Goal: Task Accomplishment & Management: Complete application form

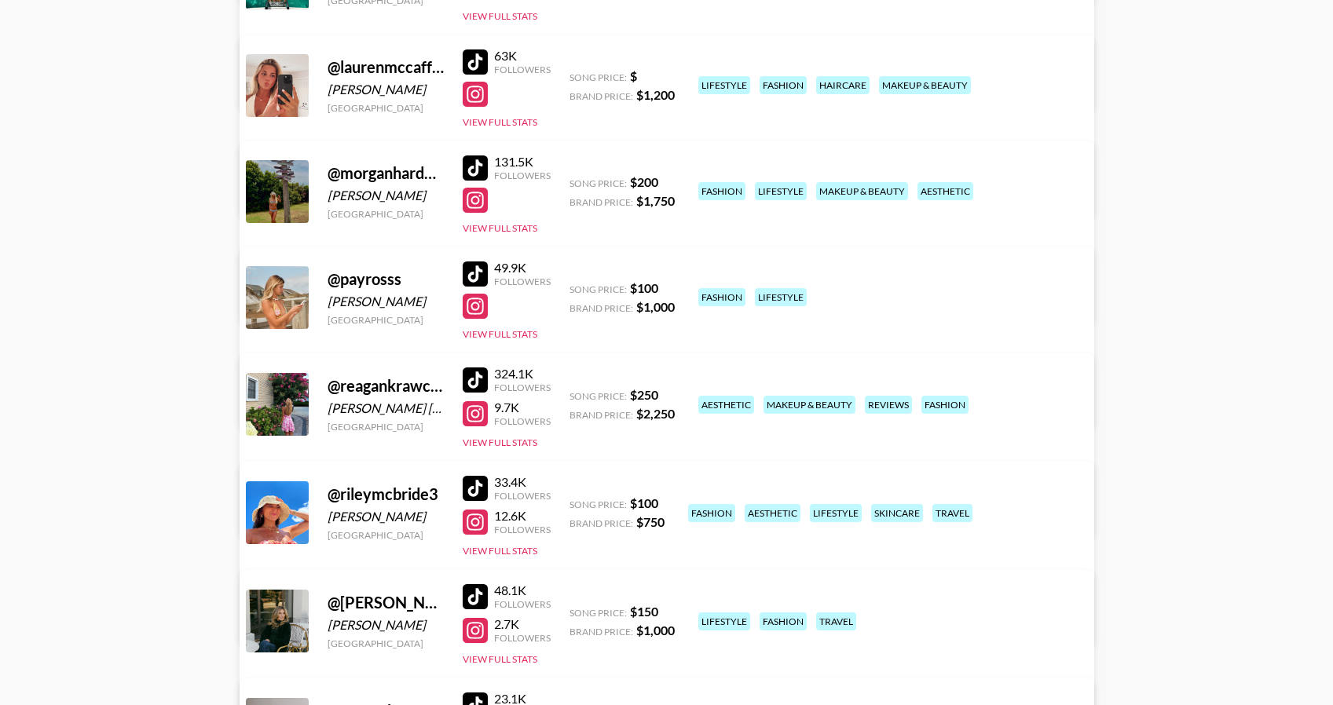
scroll to position [650, 0]
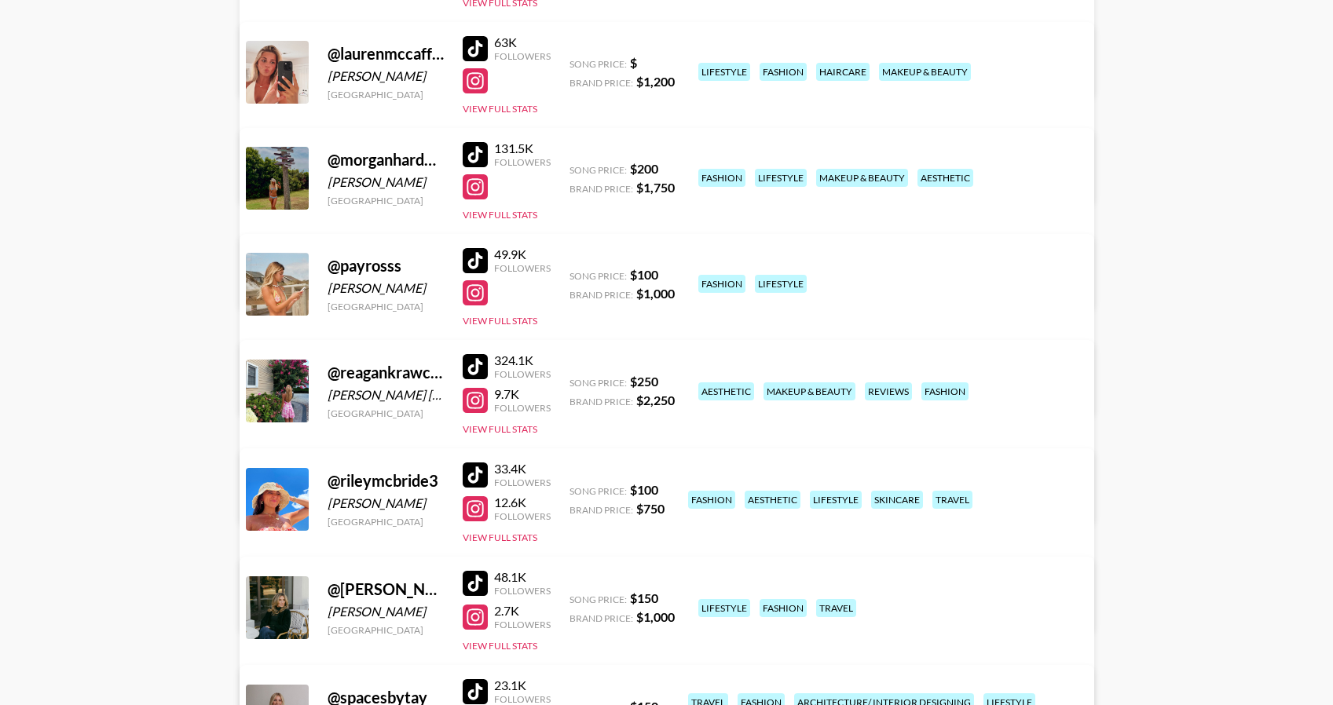
click at [477, 477] on div at bounding box center [475, 475] width 25 height 25
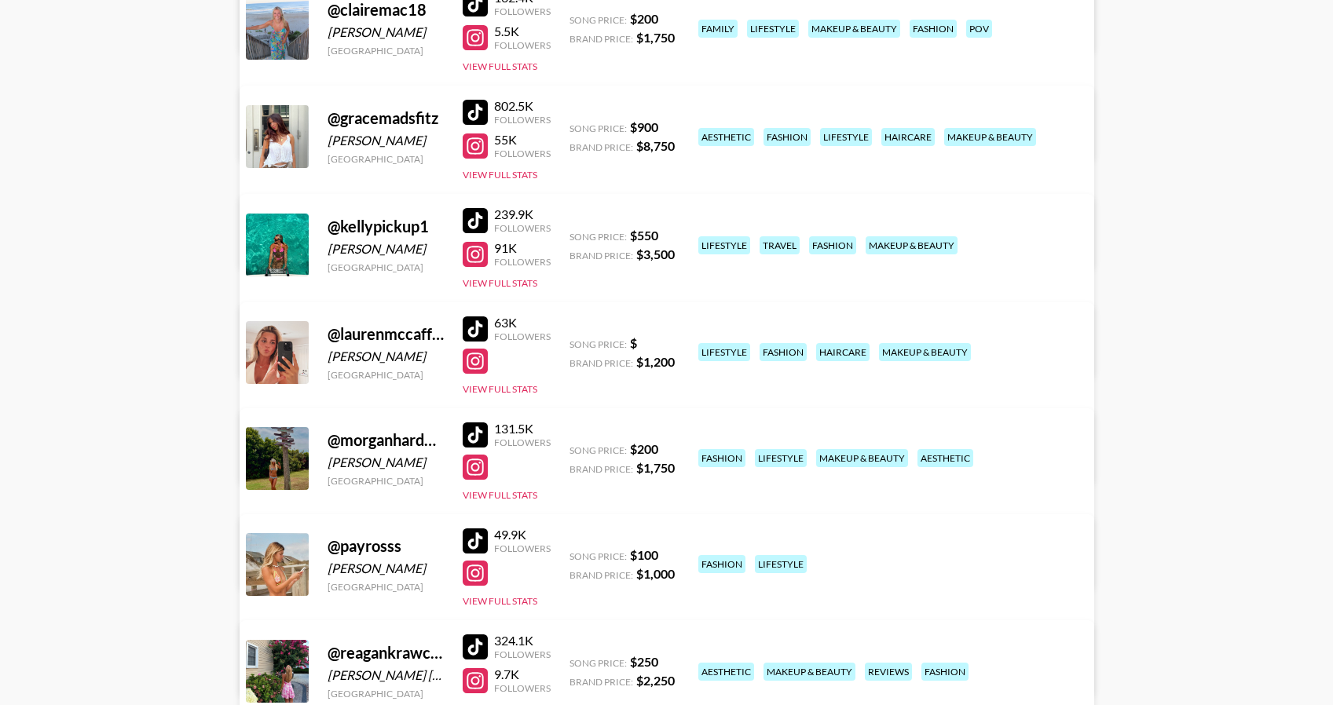
scroll to position [0, 0]
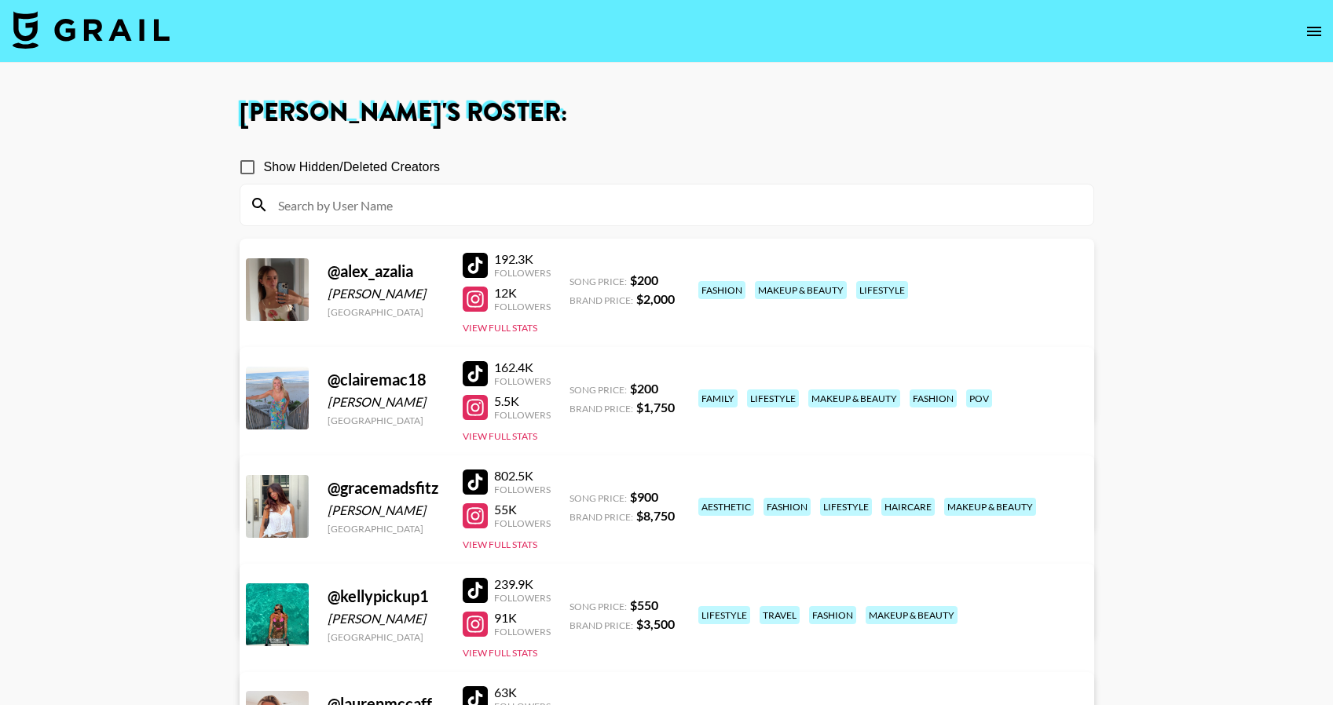
click at [161, 32] on img at bounding box center [91, 30] width 157 height 38
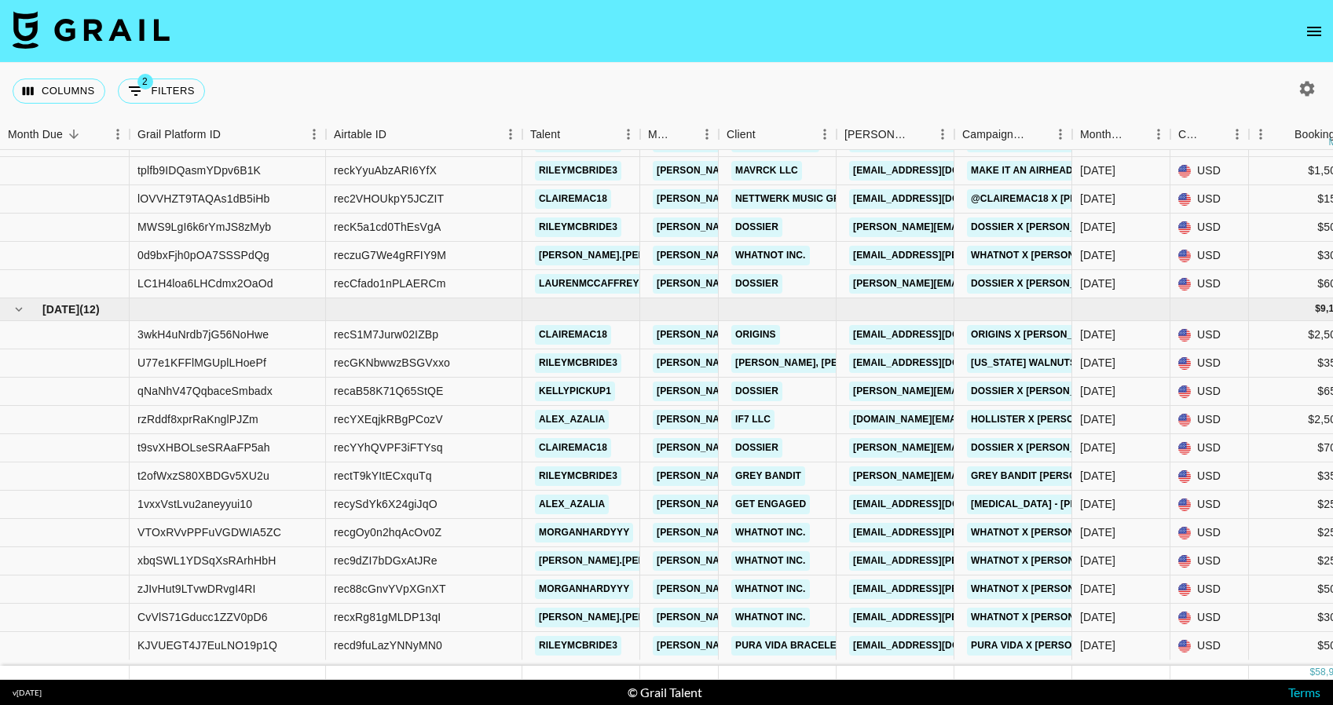
scroll to position [1623, 0]
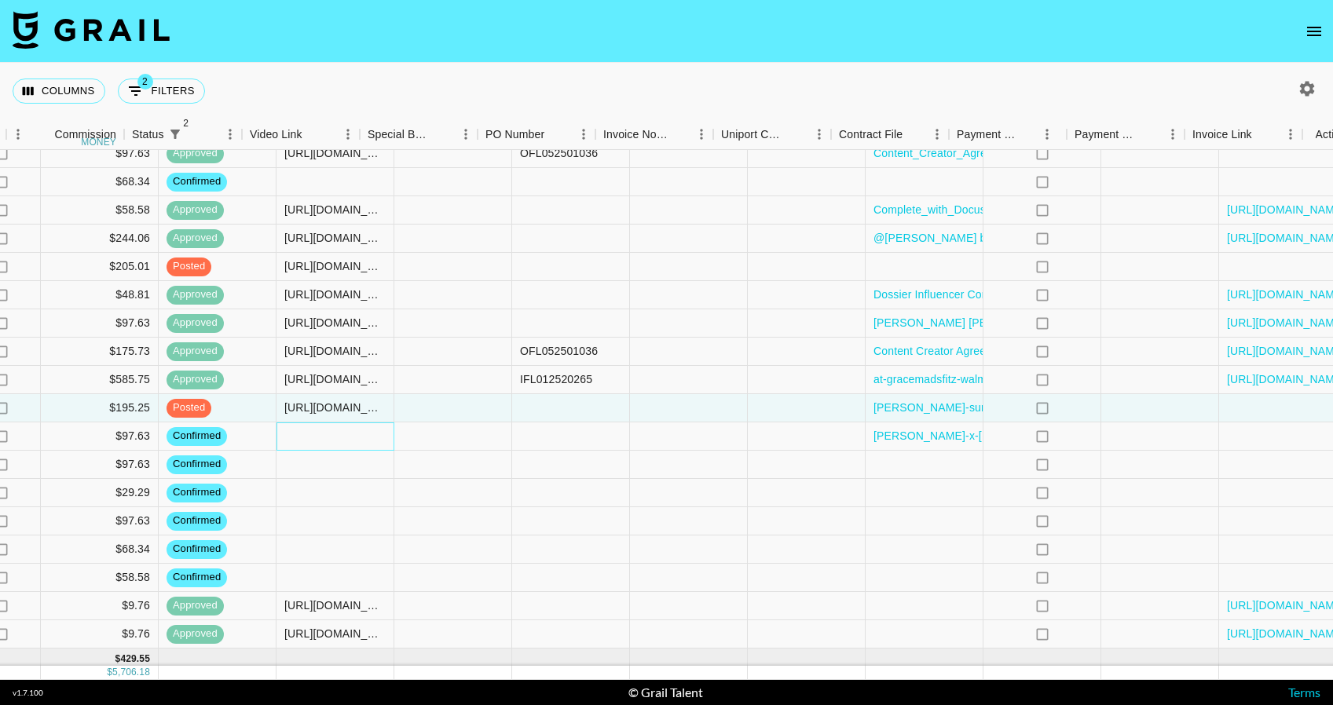
scroll to position [582, 1439]
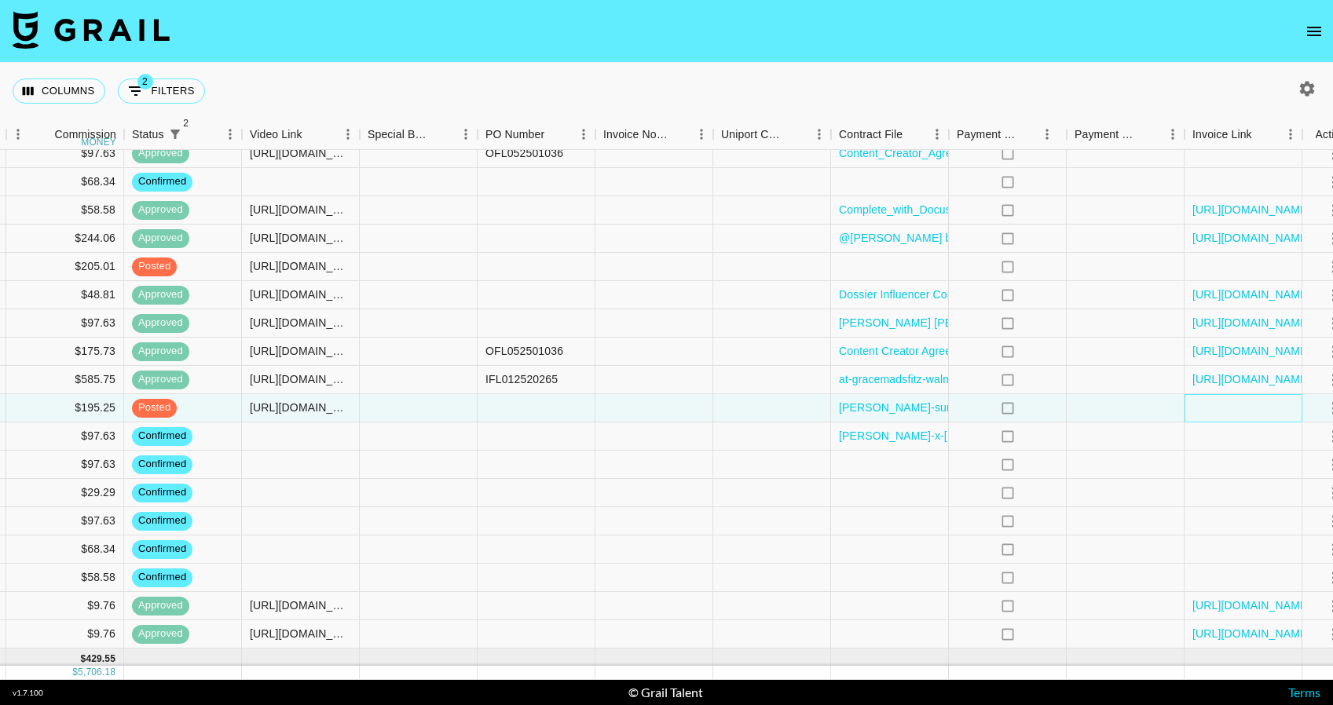
click at [1204, 409] on div at bounding box center [1244, 408] width 118 height 28
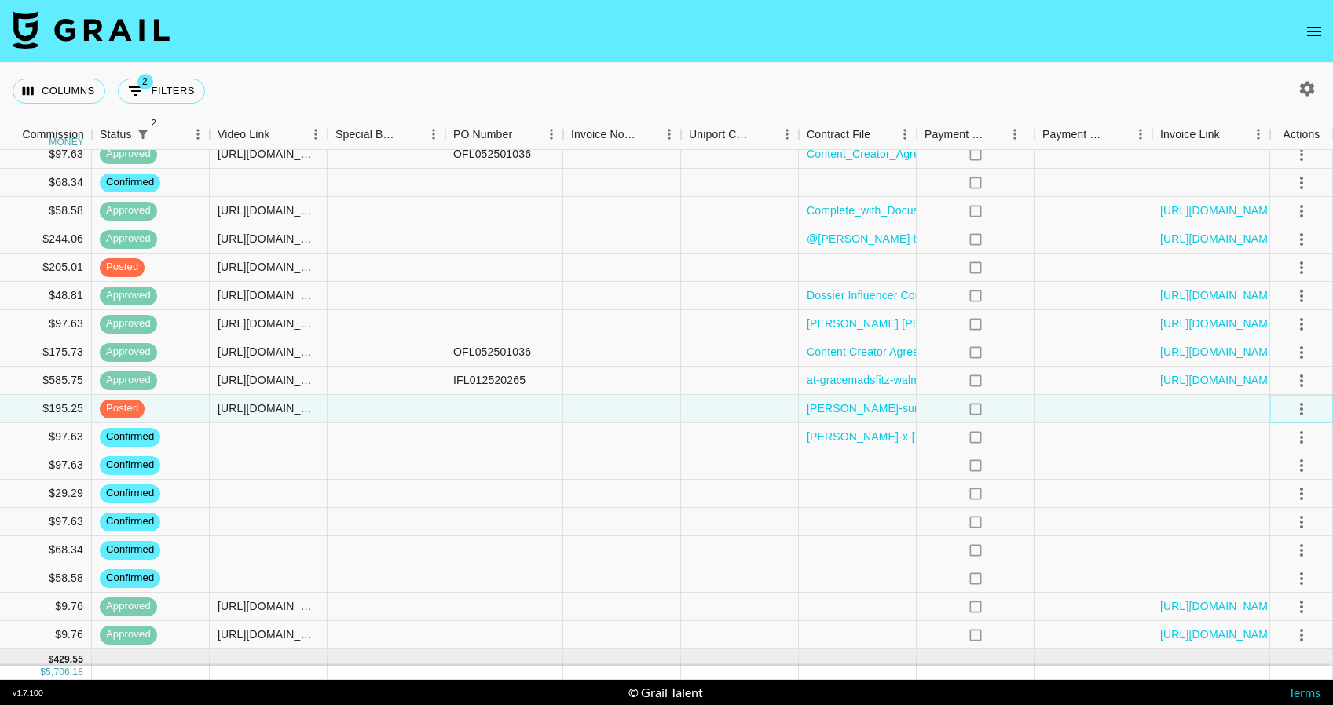
click at [1305, 409] on icon "select merge strategy" at bounding box center [1301, 409] width 19 height 19
click at [1287, 555] on div "Approve" at bounding box center [1267, 556] width 48 height 19
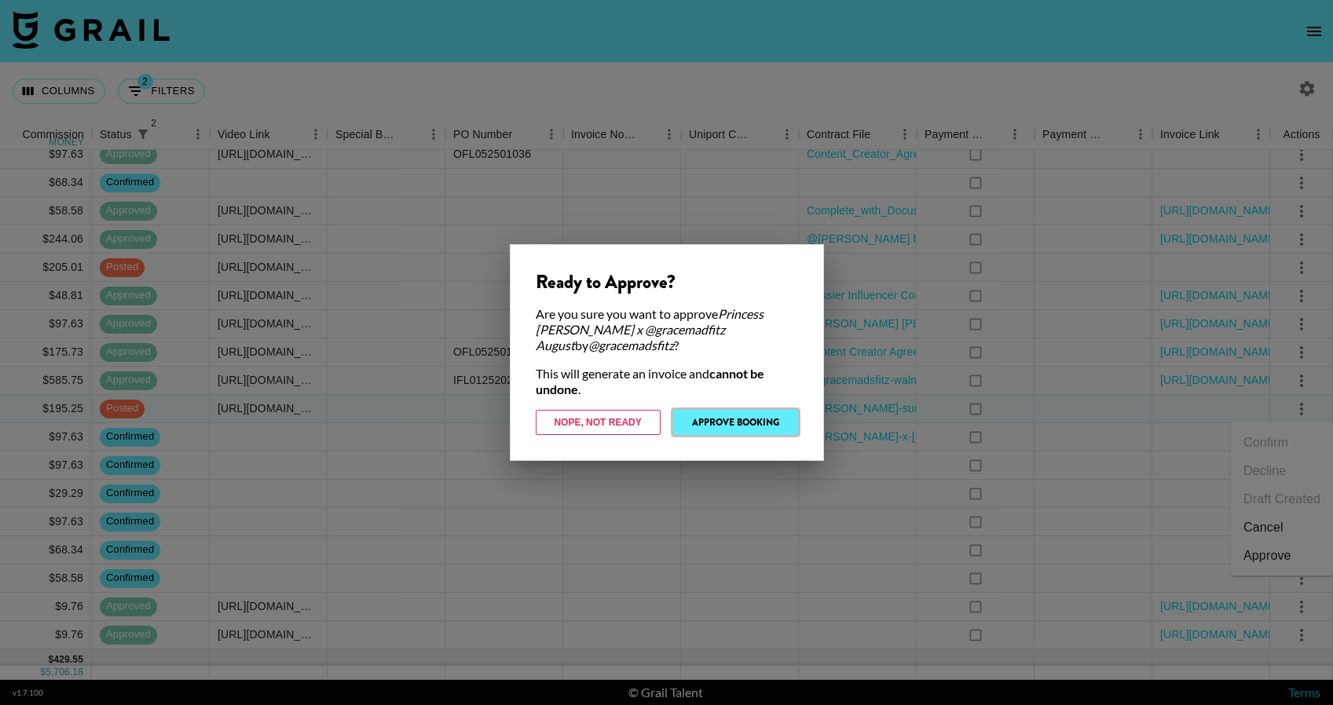
click at [778, 413] on button "Approve Booking" at bounding box center [735, 422] width 125 height 25
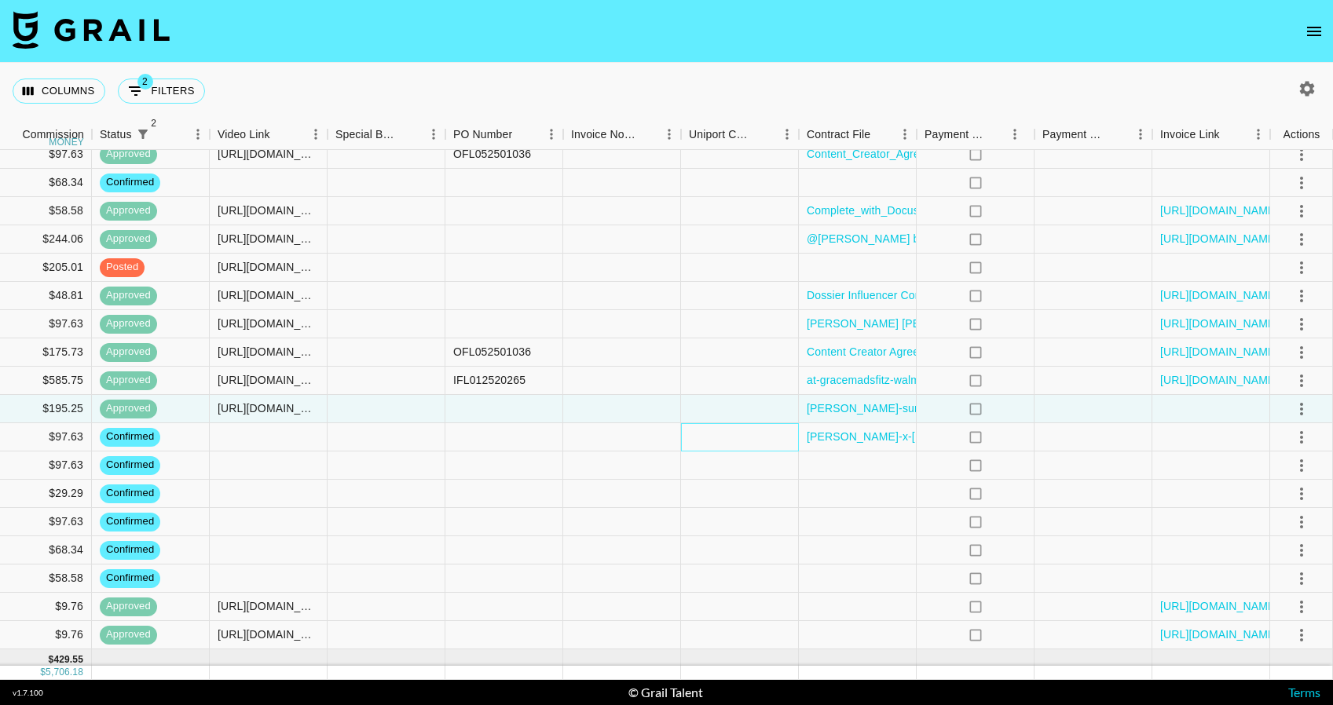
click at [712, 435] on div at bounding box center [740, 437] width 118 height 28
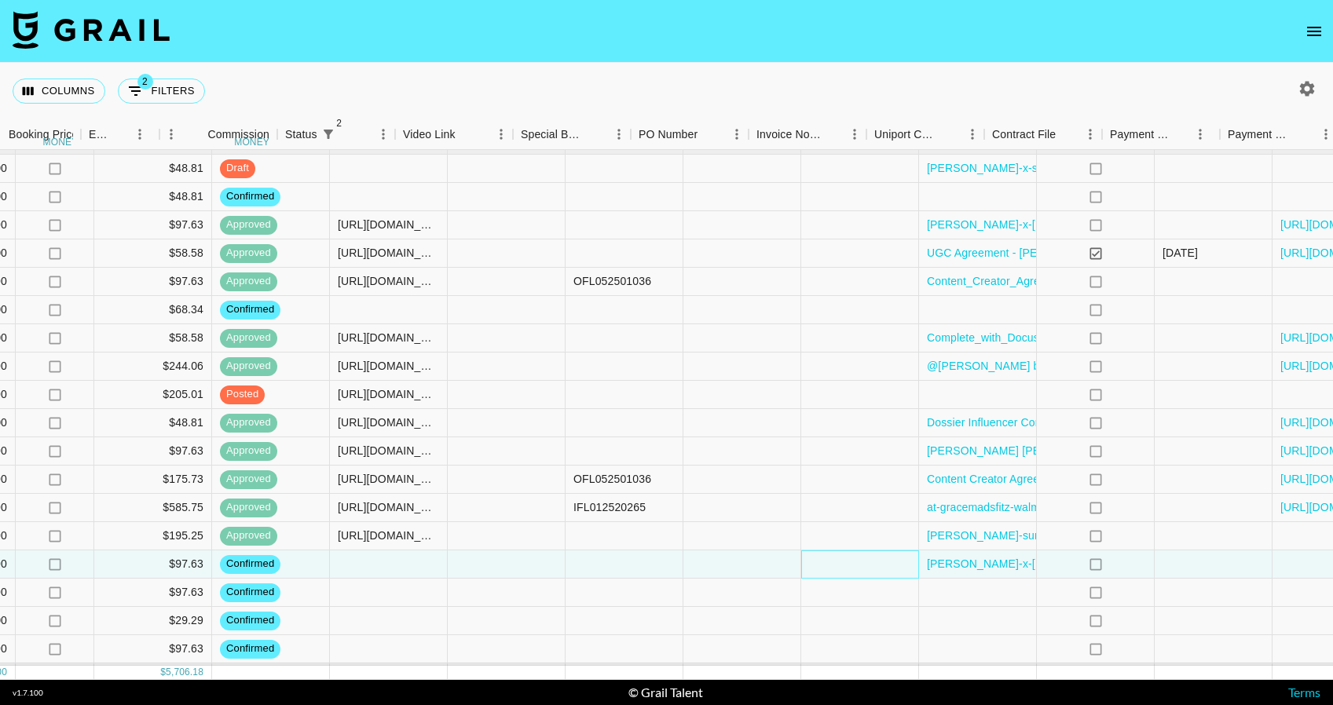
scroll to position [454, 1471]
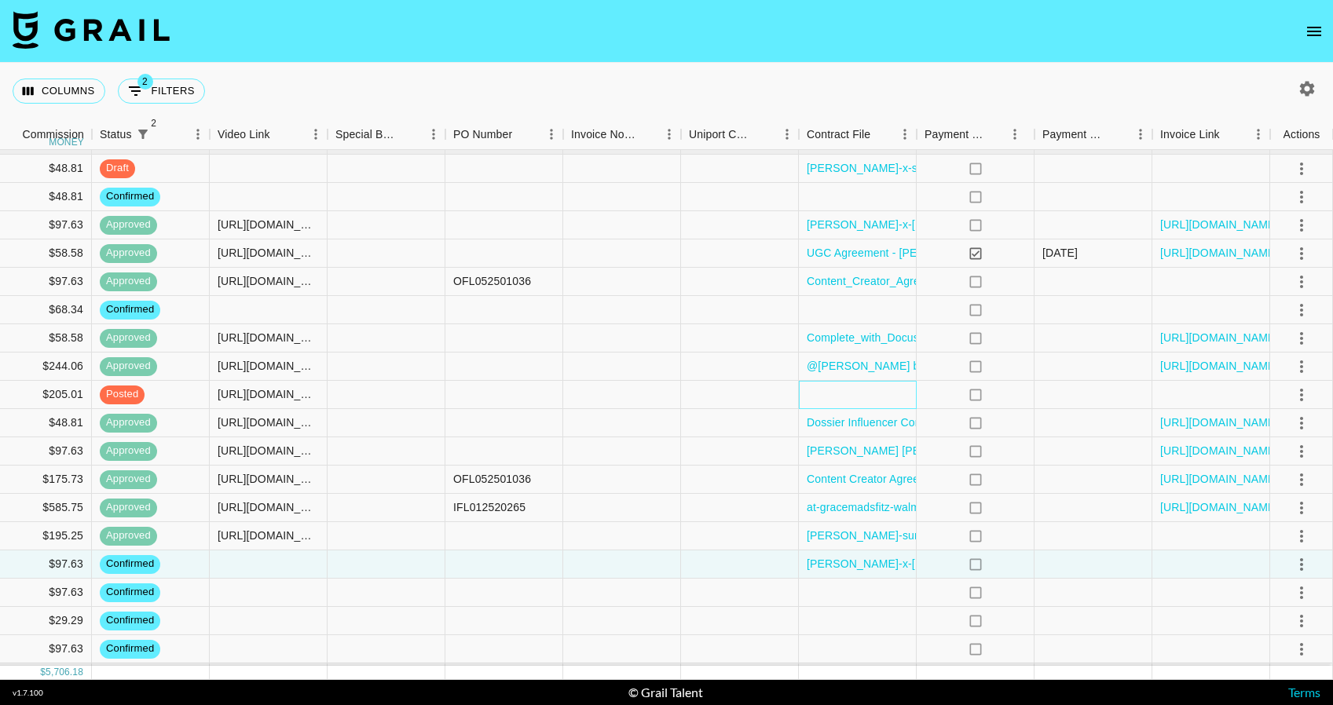
click at [843, 395] on div at bounding box center [858, 395] width 118 height 28
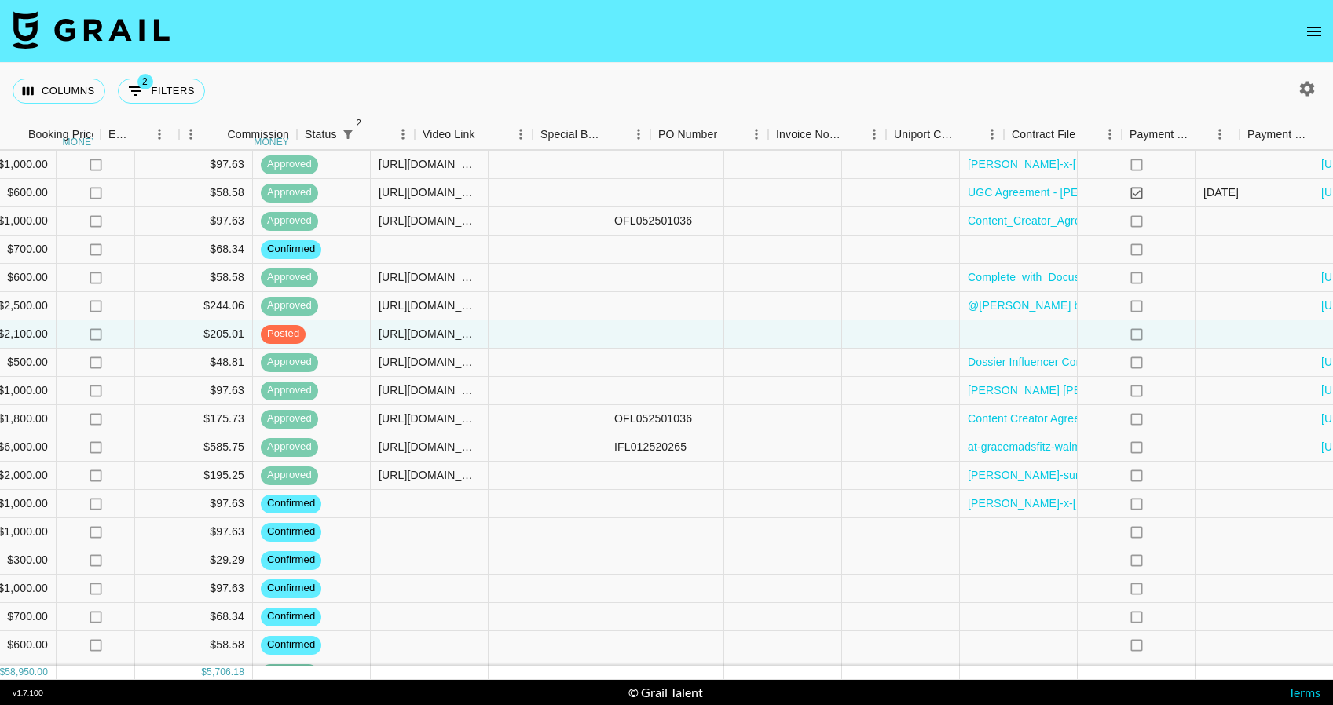
scroll to position [515, 1471]
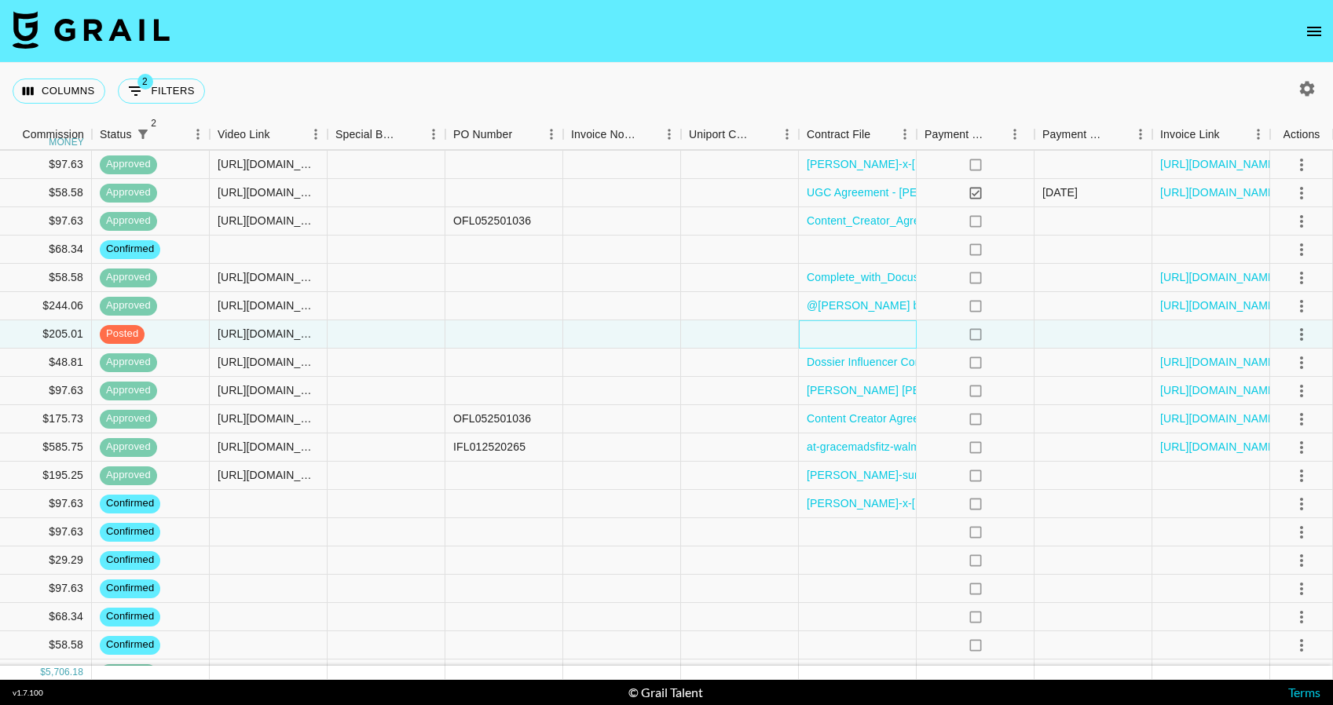
click at [884, 331] on div at bounding box center [858, 334] width 118 height 28
click at [870, 330] on div at bounding box center [858, 334] width 118 height 28
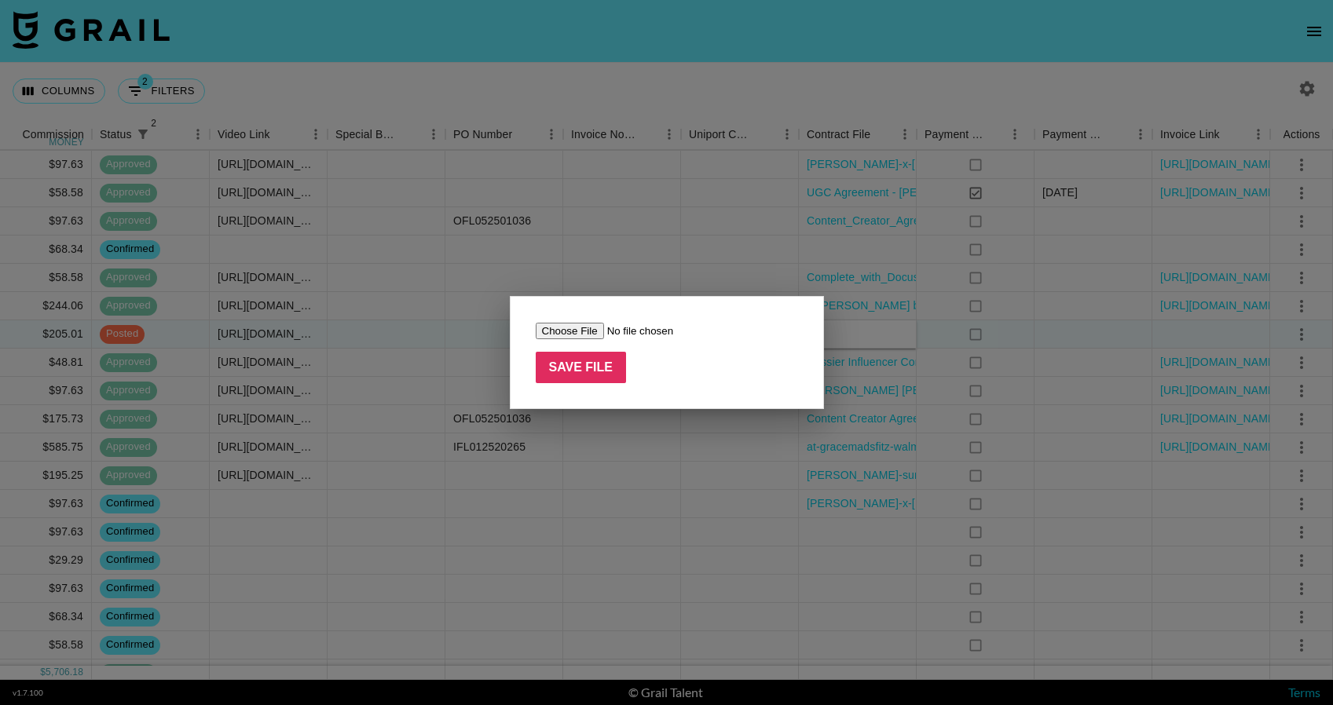
click at [599, 331] on input "file" at bounding box center [635, 331] width 199 height 16
type input "C:\fakepath\BBxShibumiShade_RileyMcBride_(1)_signed.pdf"
click at [601, 360] on input "Save File" at bounding box center [581, 367] width 91 height 31
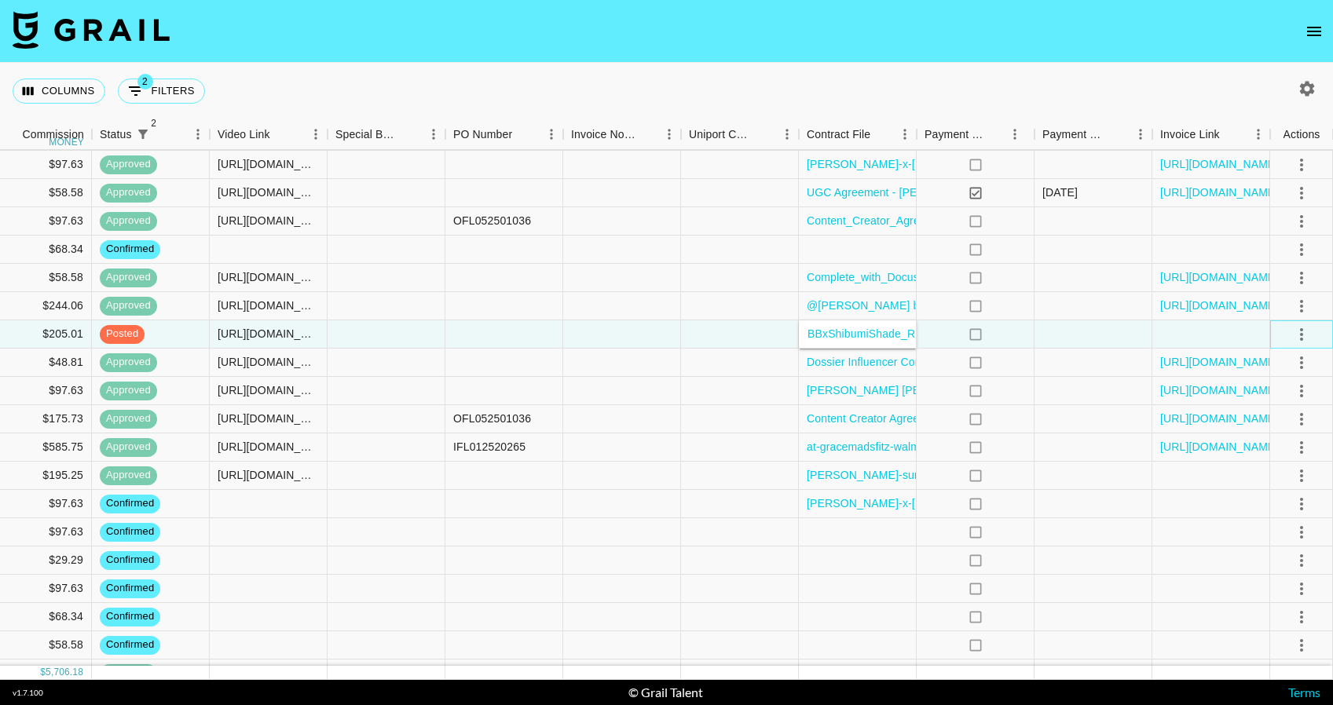
click at [1275, 328] on div at bounding box center [1301, 334] width 63 height 28
click at [1296, 330] on icon "select merge strategy" at bounding box center [1301, 334] width 19 height 19
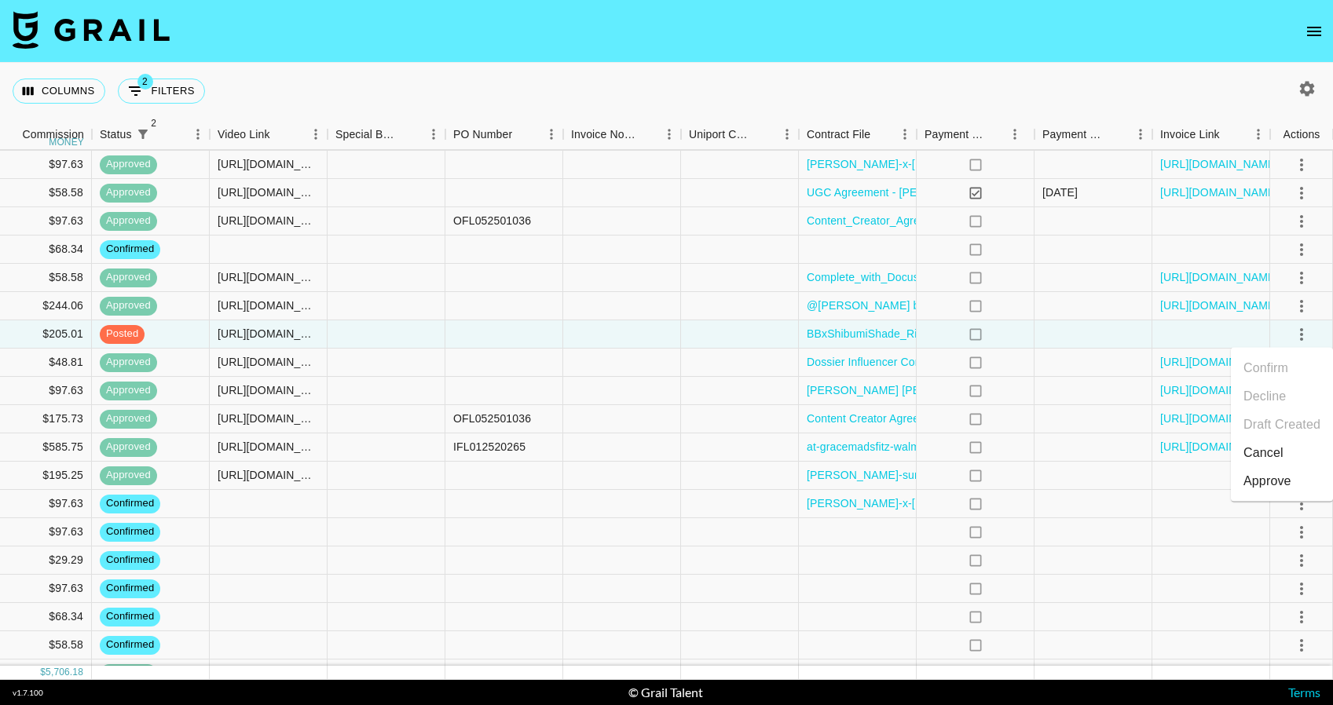
click at [1281, 477] on div "Approve" at bounding box center [1267, 481] width 48 height 19
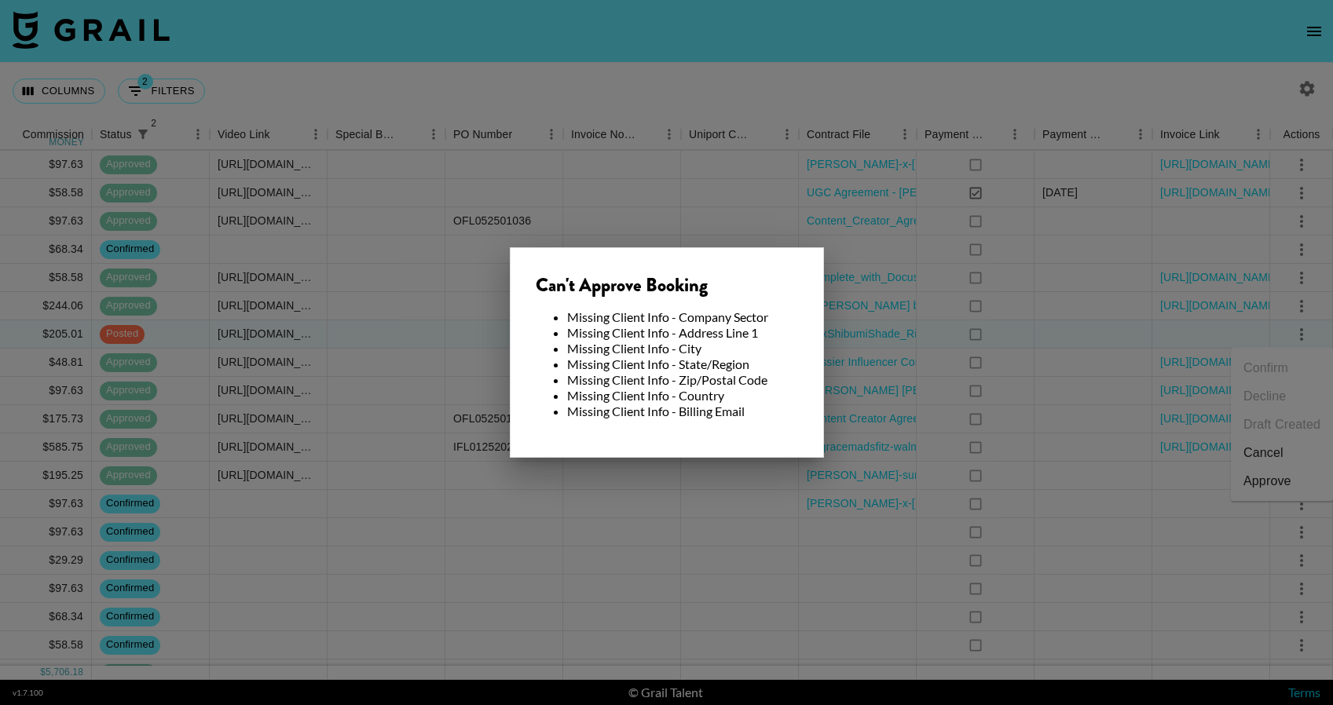
click at [856, 342] on div at bounding box center [666, 352] width 1333 height 705
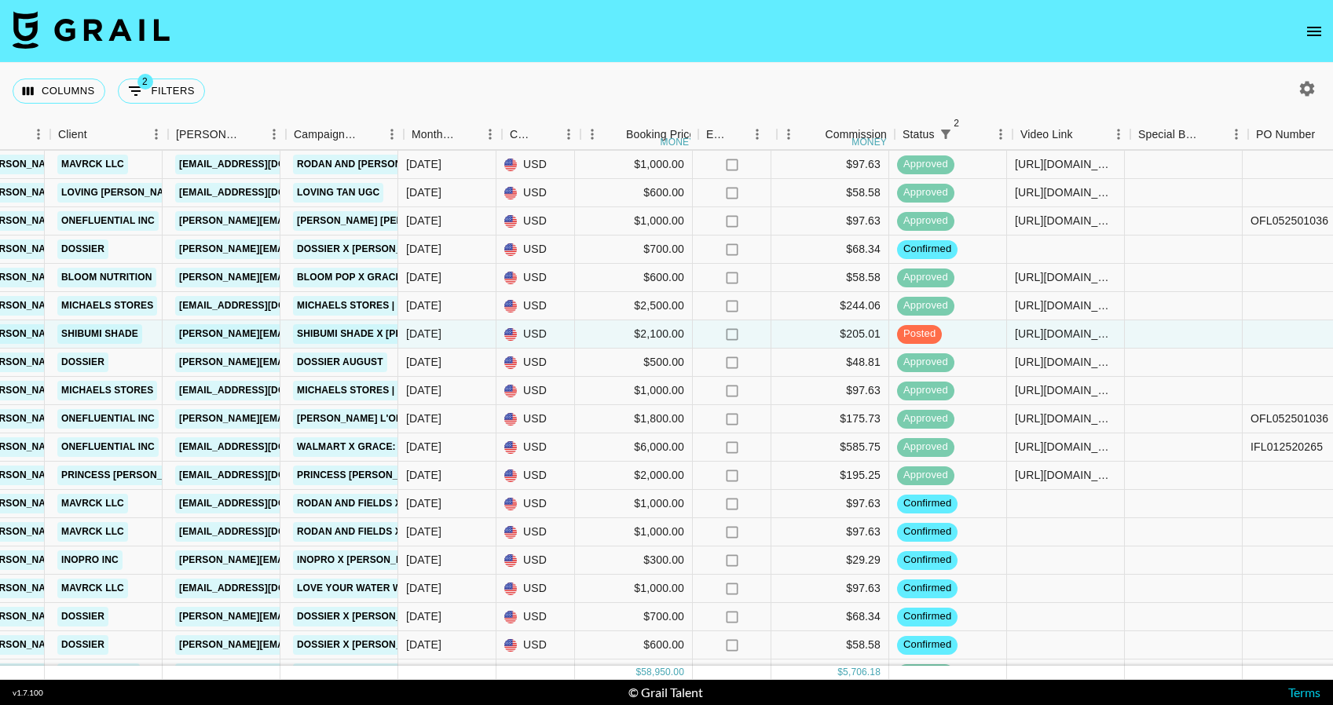
scroll to position [515, 657]
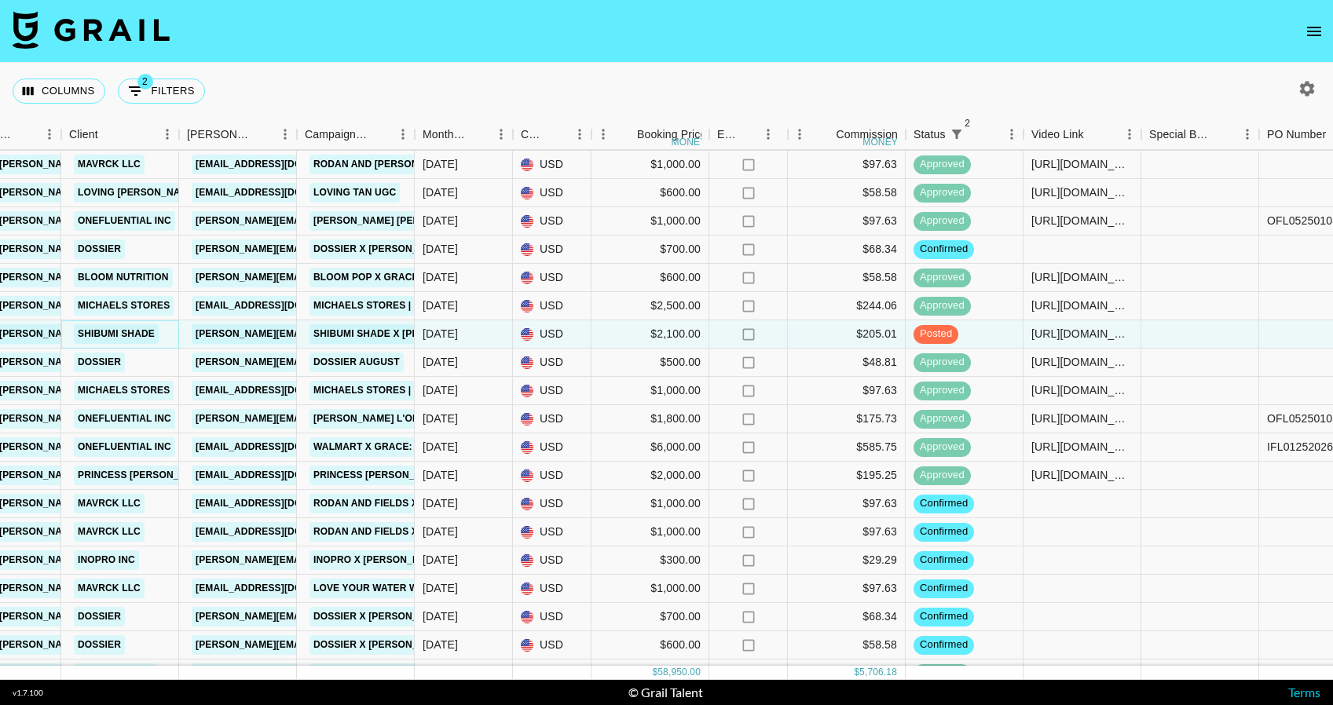
click at [114, 335] on link "Shibumi Shade" at bounding box center [116, 334] width 85 height 20
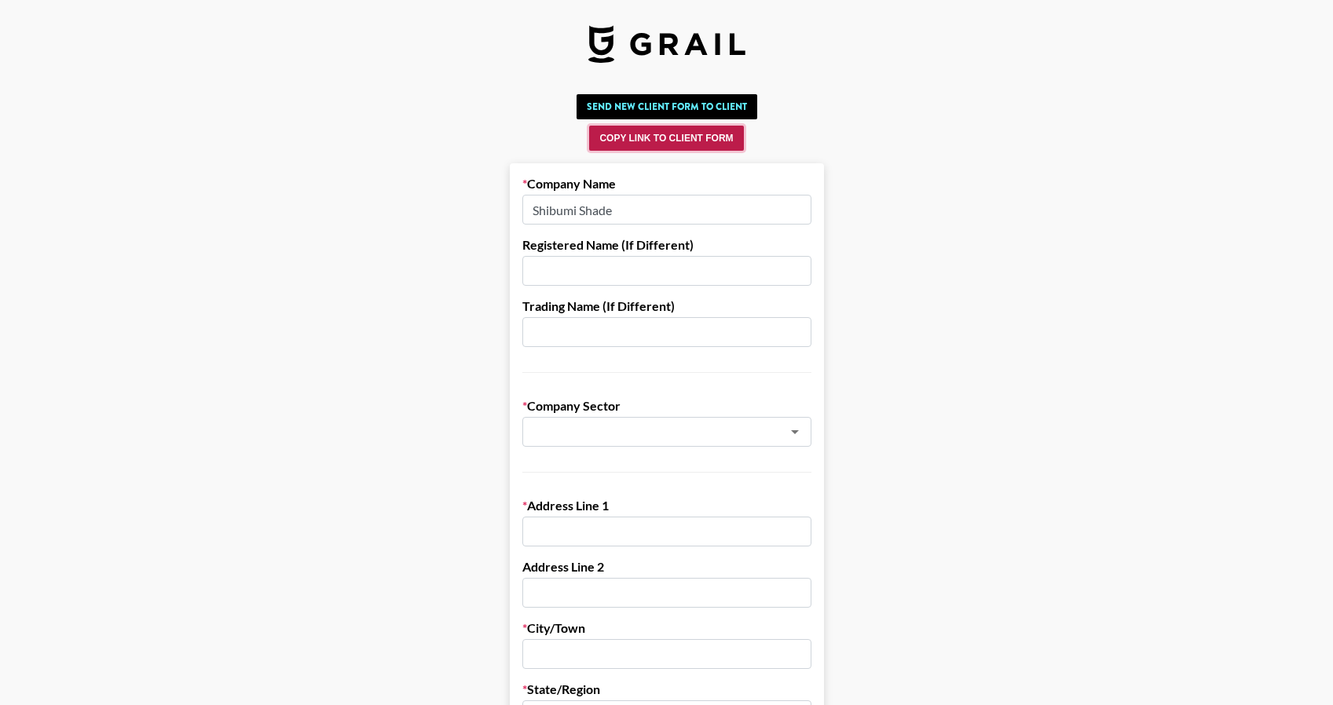
click at [695, 136] on button "Copy Link to Client Form" at bounding box center [666, 138] width 154 height 25
